Goal: Transaction & Acquisition: Purchase product/service

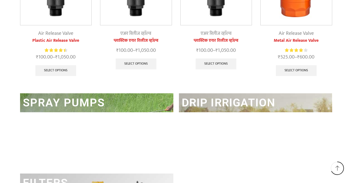
scroll to position [753, 0]
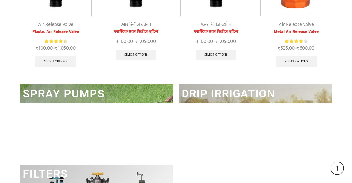
click at [226, 88] on link "DRIP IRRIGATION" at bounding box center [229, 93] width 94 height 13
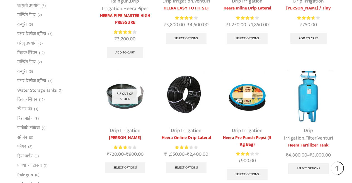
scroll to position [279, 0]
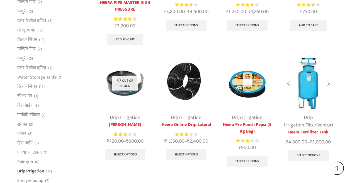
click at [312, 95] on img at bounding box center [308, 83] width 53 height 53
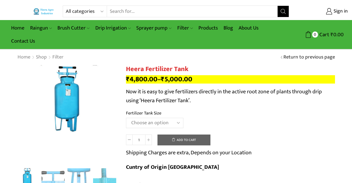
drag, startPoint x: 148, startPoint y: 123, endPoint x: 148, endPoint y: 127, distance: 3.9
click at [148, 123] on select "Choose an option 90 Litres 120 Litres" at bounding box center [154, 123] width 57 height 10
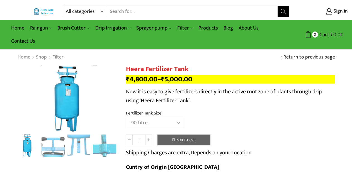
click at [126, 118] on select "Choose an option 90 Litres 120 Litres" at bounding box center [154, 123] width 57 height 10
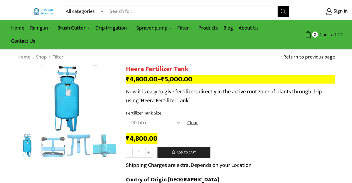
click at [145, 124] on select "Choose an option 90 Litres 120 Litres" at bounding box center [154, 123] width 57 height 10
select select "120 Litres"
click at [126, 118] on select "Choose an option 90 Litres 120 Litres" at bounding box center [154, 123] width 57 height 10
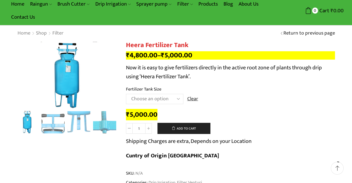
scroll to position [111, 0]
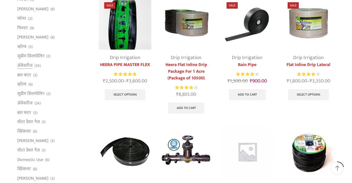
scroll to position [1, 0]
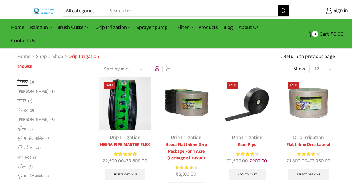
click at [26, 81] on link "फिल्टर" at bounding box center [22, 83] width 11 height 8
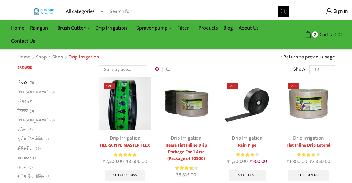
click at [22, 81] on link "फिल्टर" at bounding box center [22, 83] width 11 height 8
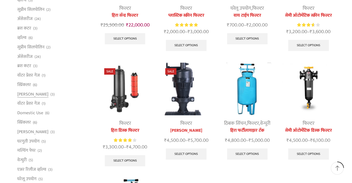
scroll to position [139, 0]
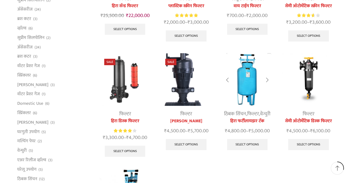
click at [251, 69] on img at bounding box center [247, 79] width 53 height 53
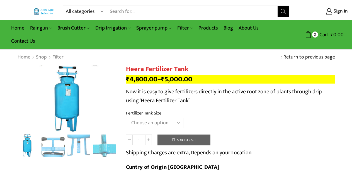
select select "120 Litres"
click at [126, 118] on select "Choose an option 90 Litres 120 Litres" at bounding box center [154, 123] width 57 height 10
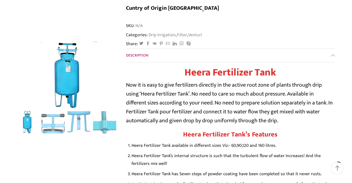
scroll to position [167, 0]
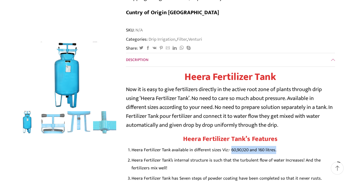
drag, startPoint x: 228, startPoint y: 136, endPoint x: 275, endPoint y: 134, distance: 46.6
click at [275, 146] on li "Heera Fertilizer Tank available in different sizes Viz:- 60,90,120 and 160 litr…" at bounding box center [233, 150] width 203 height 8
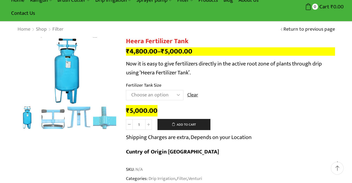
scroll to position [0, 0]
